Goal: Entertainment & Leisure: Consume media (video, audio)

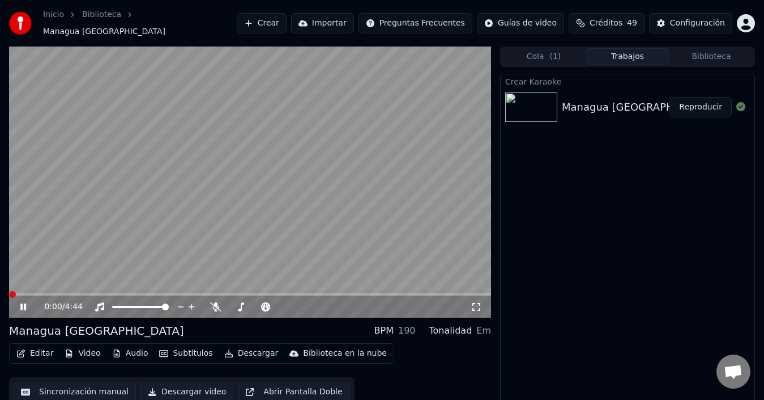
click at [9, 291] on span at bounding box center [12, 294] width 7 height 7
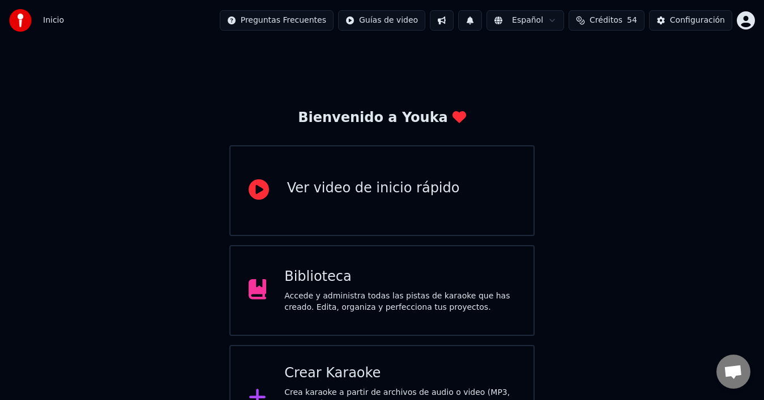
click at [426, 300] on div "Accede y administra todas las pistas de karaoke que has creado. Edita, organiza…" at bounding box center [399, 301] width 231 height 23
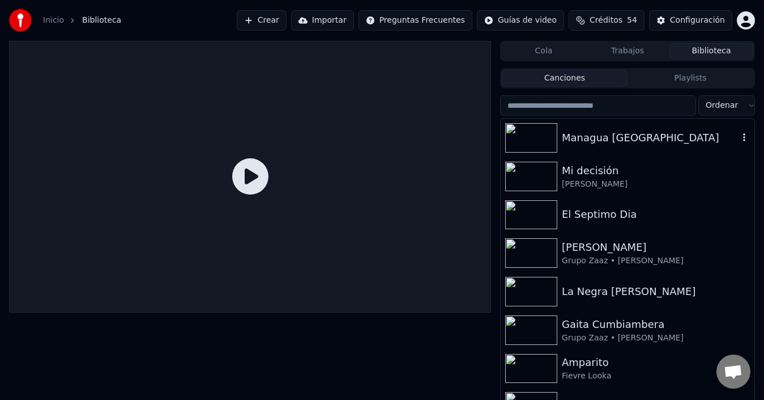
click at [597, 135] on div "Managua [GEOGRAPHIC_DATA]" at bounding box center [650, 138] width 177 height 16
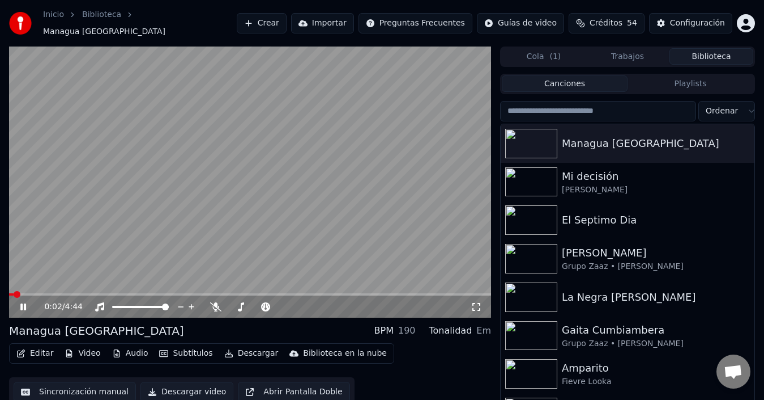
click at [22, 303] on icon at bounding box center [23, 306] width 6 height 7
click at [9, 291] on span at bounding box center [12, 294] width 7 height 7
click at [22, 303] on icon at bounding box center [23, 307] width 7 height 8
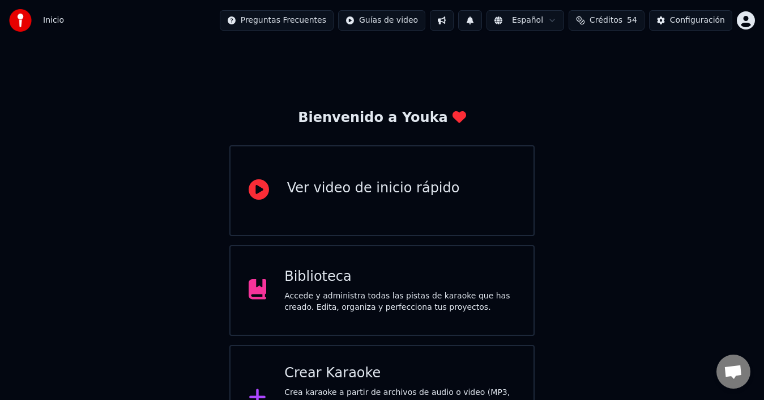
click at [317, 256] on div "Biblioteca Accede y administra todas las pistas de karaoke que has creado. Edit…" at bounding box center [383, 290] width 306 height 91
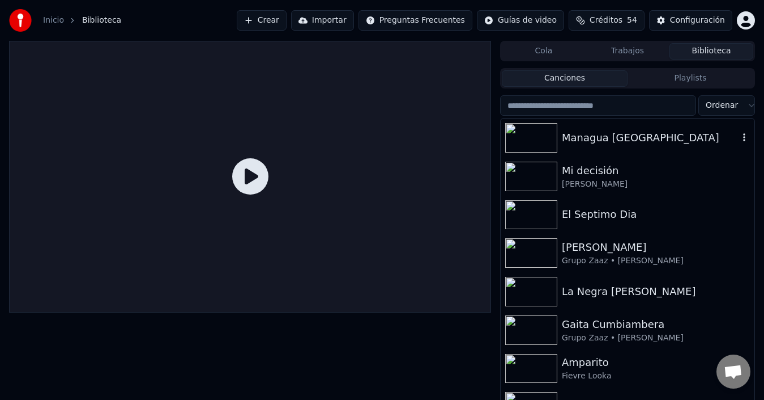
click at [665, 142] on div "Managua [GEOGRAPHIC_DATA]" at bounding box center [650, 138] width 177 height 16
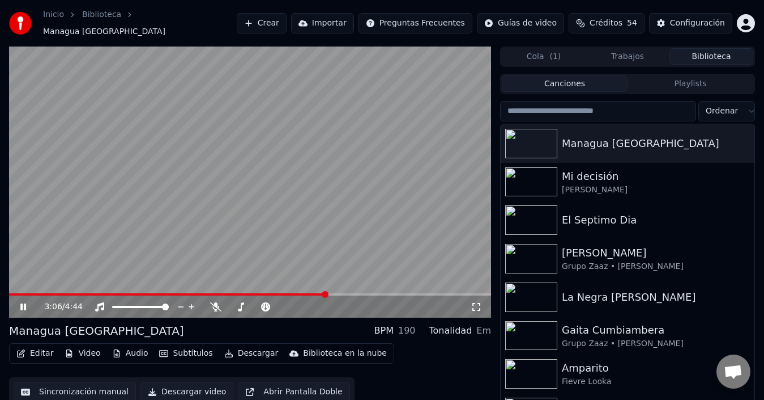
click at [23, 303] on icon at bounding box center [23, 306] width 6 height 7
